Goal: Task Accomplishment & Management: Complete application form

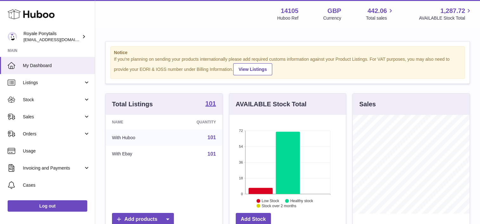
scroll to position [99, 117]
click at [38, 115] on span "Sales" at bounding box center [53, 117] width 61 height 6
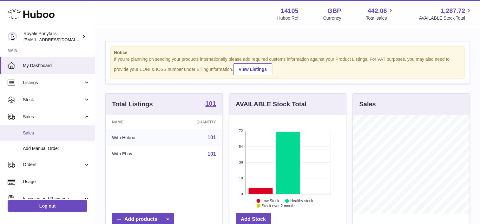
click at [30, 134] on span "Sales" at bounding box center [56, 133] width 67 height 6
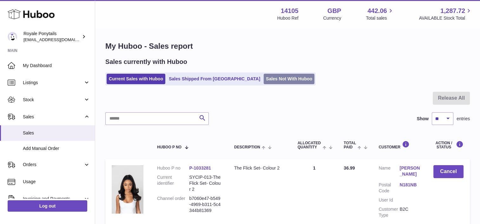
click at [263, 75] on link "Sales Not With Huboo" at bounding box center [288, 79] width 51 height 10
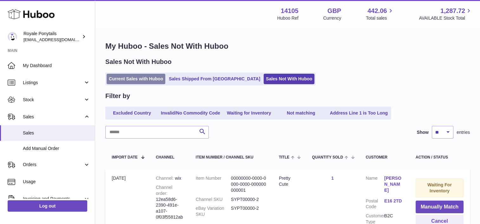
click at [127, 79] on link "Current Sales with Huboo" at bounding box center [135, 79] width 59 height 10
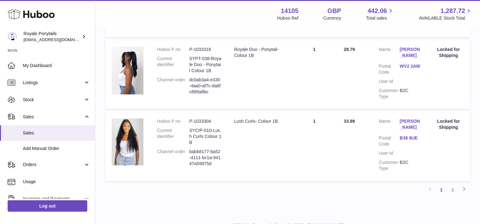
scroll to position [692, 0]
click at [408, 130] on link "Shania Mikaelson" at bounding box center [409, 124] width 21 height 12
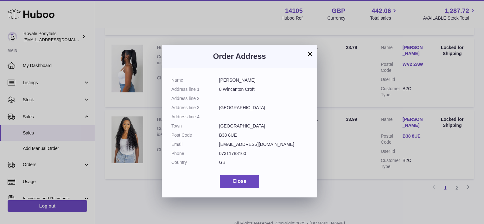
click at [310, 56] on button "×" at bounding box center [310, 54] width 8 height 8
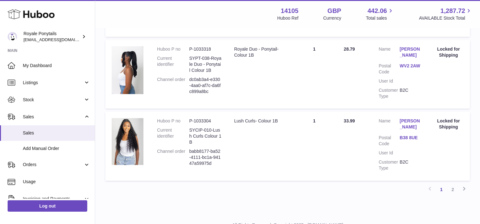
click at [413, 141] on link "B38 8UE" at bounding box center [409, 138] width 21 height 6
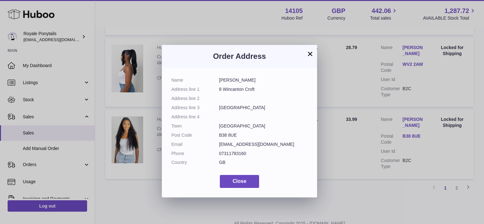
click at [312, 56] on button "×" at bounding box center [310, 54] width 8 height 8
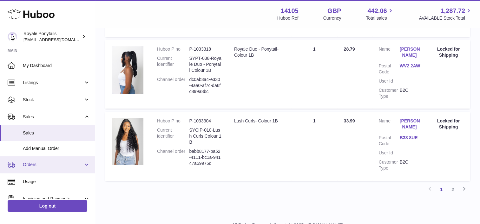
click at [34, 161] on link "Orders" at bounding box center [47, 165] width 95 height 17
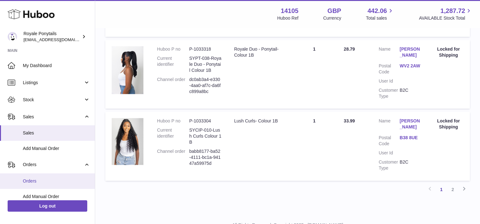
click at [35, 179] on span "Orders" at bounding box center [56, 181] width 67 height 6
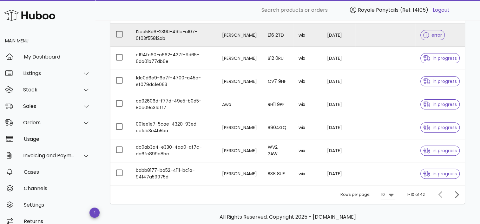
scroll to position [161, 0]
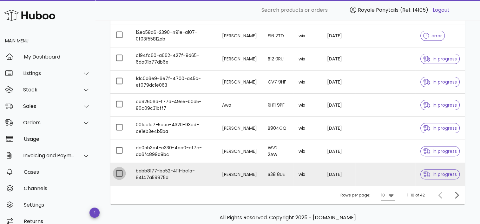
click at [123, 172] on div at bounding box center [119, 173] width 11 height 11
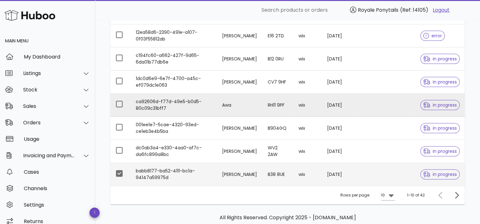
scroll to position [0, 0]
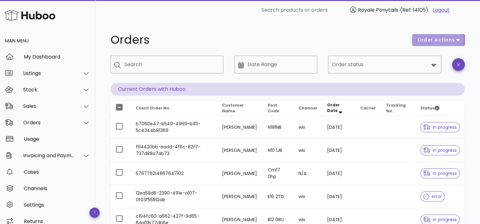
click at [429, 38] on span "order actions" at bounding box center [436, 40] width 38 height 7
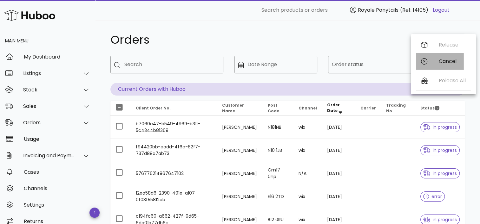
click at [440, 60] on div "Cancel" at bounding box center [448, 61] width 20 height 6
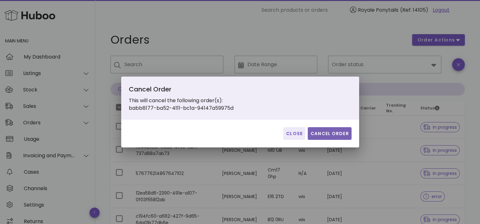
click at [339, 130] on button "Cancel Order" at bounding box center [329, 133] width 44 height 13
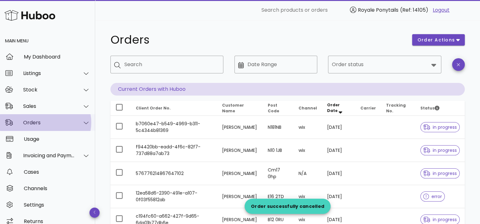
click at [34, 124] on div "Orders" at bounding box center [49, 123] width 52 height 6
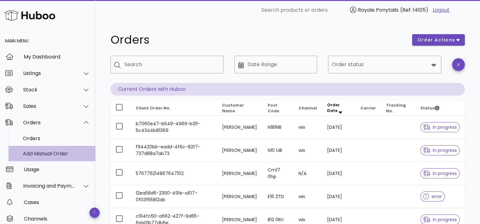
click at [29, 151] on div "Add Manual Order" at bounding box center [56, 154] width 67 height 6
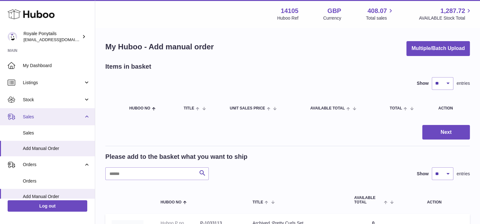
click at [40, 112] on link "Sales" at bounding box center [47, 116] width 95 height 17
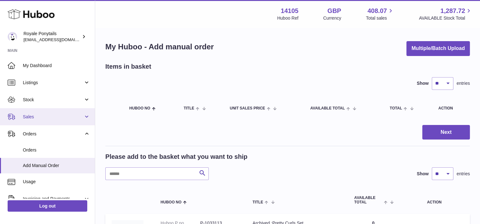
click at [45, 120] on link "Sales" at bounding box center [47, 116] width 95 height 17
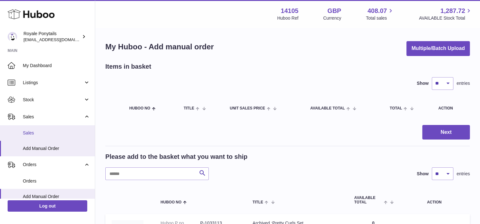
click at [36, 132] on span "Sales" at bounding box center [56, 133] width 67 height 6
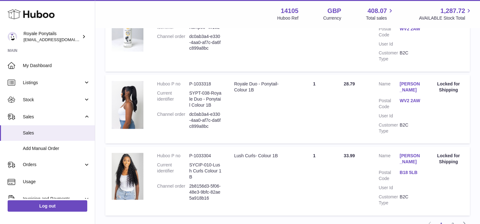
scroll to position [723, 0]
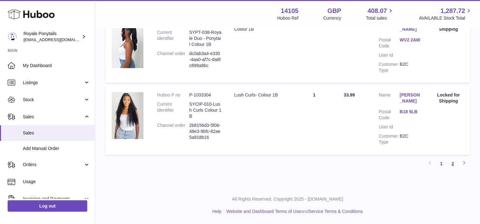
click at [453, 163] on link "2" at bounding box center [452, 163] width 11 height 11
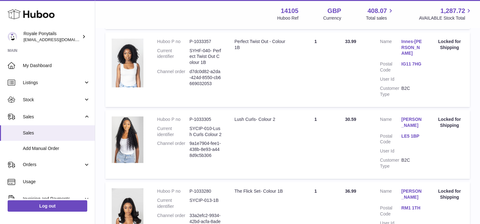
scroll to position [288, 0]
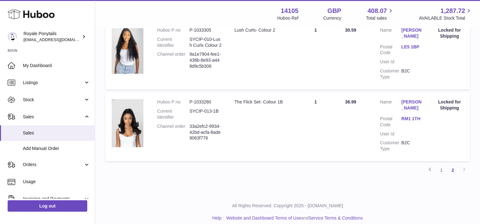
click at [188, 145] on td "Huboo P no P-1033280 Current identifier SYCIP-013-1B Channel order 33a2efc2-993…" at bounding box center [189, 127] width 77 height 69
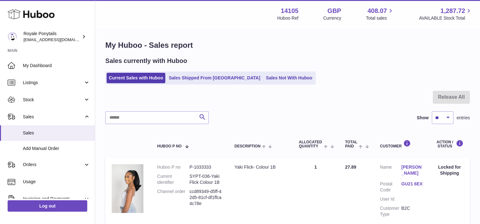
scroll to position [0, 0]
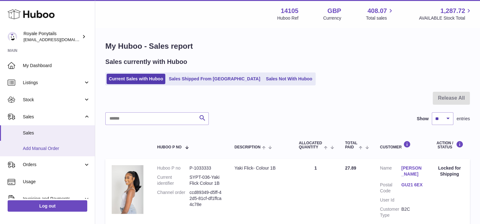
click at [31, 150] on span "Add Manual Order" at bounding box center [56, 149] width 67 height 6
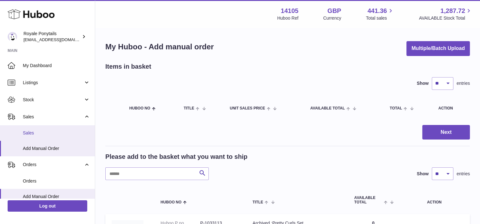
click at [42, 132] on span "Sales" at bounding box center [56, 133] width 67 height 6
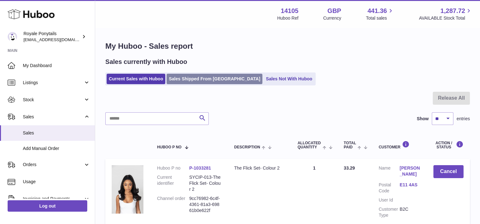
click at [189, 81] on link "Sales Shipped From [GEOGRAPHIC_DATA]" at bounding box center [214, 79] width 96 height 10
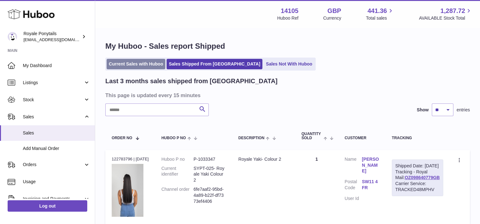
click at [135, 62] on link "Current Sales with Huboo" at bounding box center [135, 64] width 59 height 10
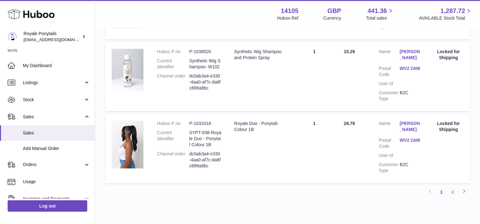
scroll to position [723, 0]
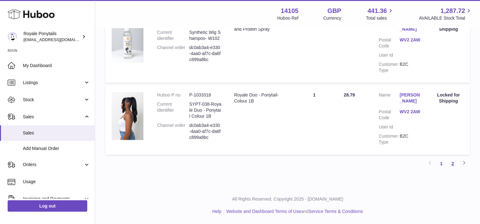
click at [453, 164] on link "2" at bounding box center [452, 163] width 11 height 11
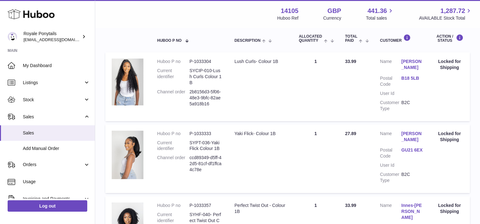
scroll to position [107, 0]
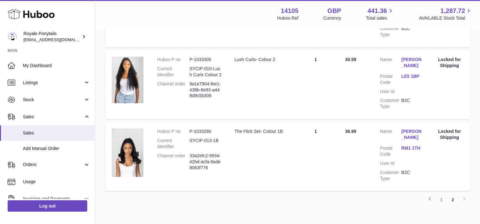
click at [387, 170] on dt "Customer Type" at bounding box center [390, 176] width 21 height 12
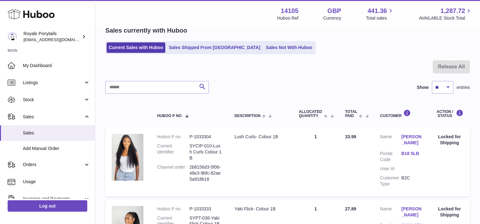
scroll to position [0, 0]
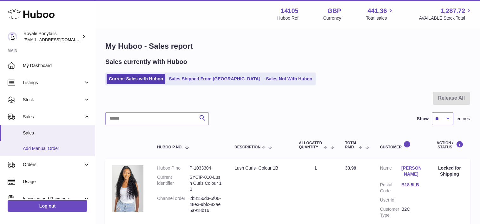
click at [21, 151] on link "Add Manual Order" at bounding box center [47, 149] width 95 height 16
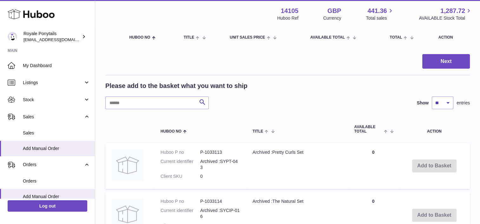
scroll to position [72, 0]
click at [137, 102] on input "text" at bounding box center [156, 102] width 103 height 13
type input "**********"
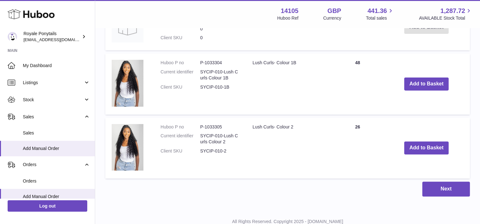
scroll to position [210, 0]
click at [428, 84] on button "Add to Basket" at bounding box center [426, 83] width 44 height 13
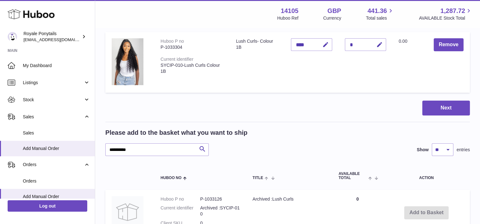
scroll to position [0, 0]
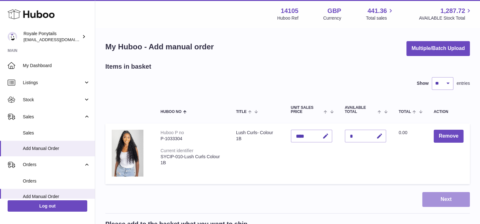
click at [447, 202] on button "Next" at bounding box center [446, 199] width 48 height 15
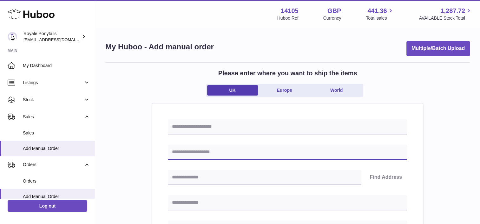
click at [198, 148] on input "text" at bounding box center [287, 152] width 239 height 15
paste input "**********"
type input "**********"
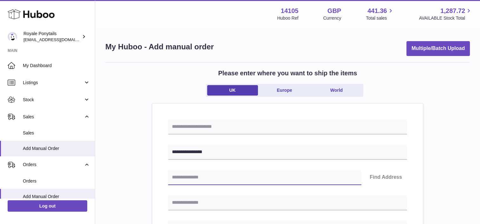
click at [186, 180] on input "text" at bounding box center [264, 177] width 193 height 15
paste input "*******"
type input "*******"
click at [393, 177] on button "Find Address" at bounding box center [385, 177] width 42 height 15
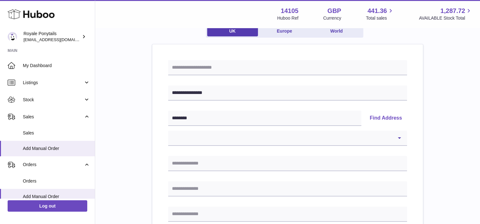
scroll to position [60, 0]
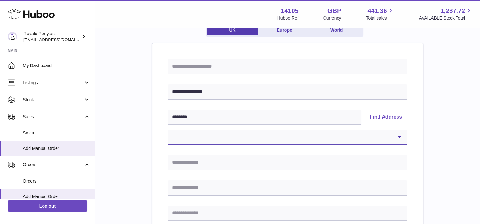
click at [206, 135] on select "**********" at bounding box center [287, 137] width 239 height 15
select select "**"
click at [168, 130] on select "**********" at bounding box center [287, 137] width 239 height 15
type input "**********"
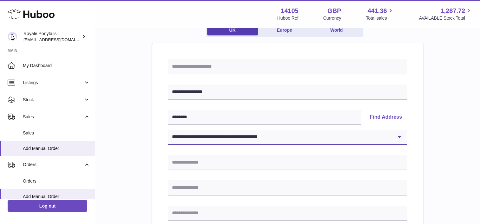
type input "*******"
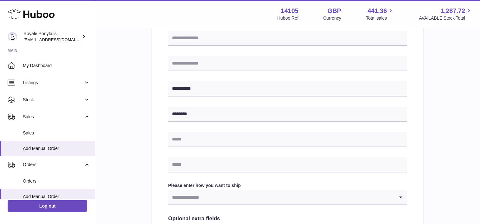
scroll to position [211, 0]
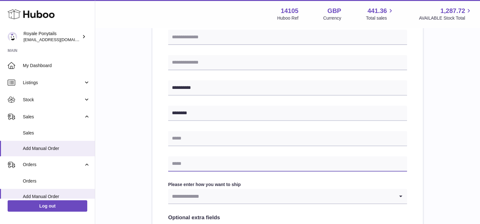
click at [187, 169] on input "text" at bounding box center [287, 164] width 239 height 15
paste input "**********"
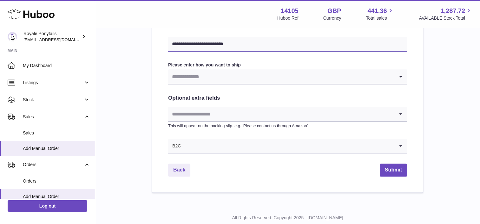
scroll to position [349, 0]
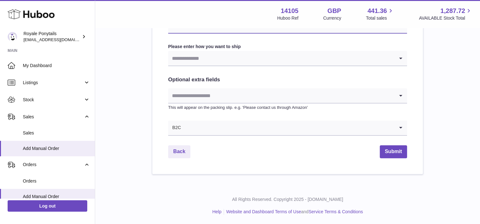
type input "**********"
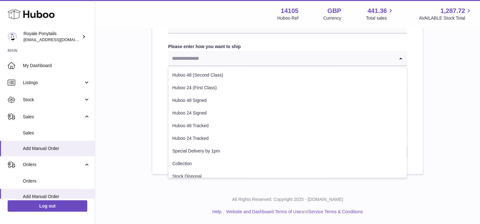
click at [232, 52] on input "Search for option" at bounding box center [281, 58] width 226 height 15
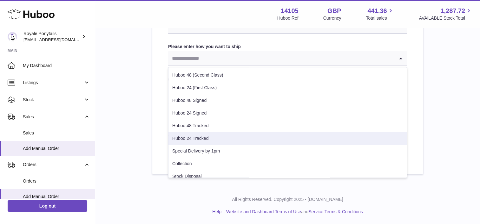
click at [190, 139] on li "Huboo 24 Tracked" at bounding box center [287, 138] width 238 height 13
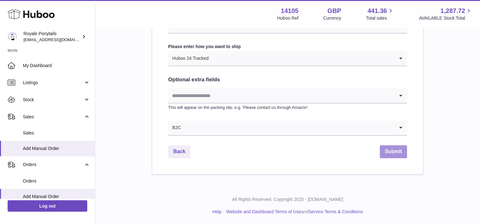
click at [393, 151] on button "Submit" at bounding box center [392, 151] width 27 height 13
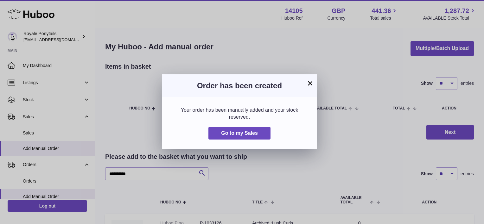
click at [309, 85] on button "×" at bounding box center [310, 84] width 8 height 8
